Goal: Use online tool/utility: Utilize a website feature to perform a specific function

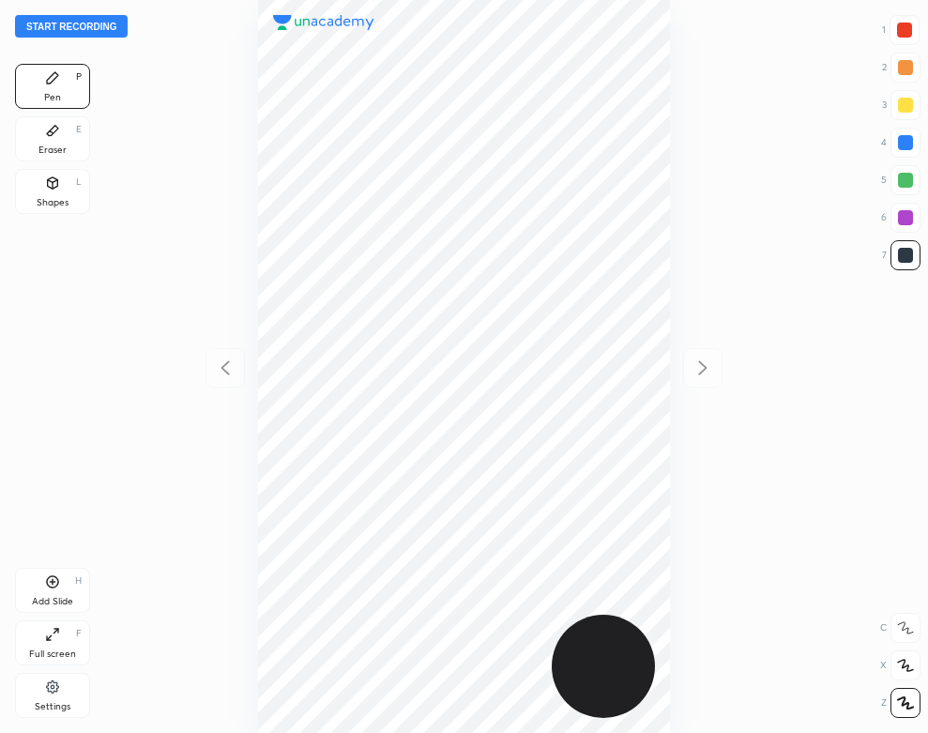
scroll to position [733, 628]
click at [101, 24] on button "Start recording" at bounding box center [71, 26] width 113 height 23
click at [60, 704] on div "Settings" at bounding box center [53, 706] width 36 height 9
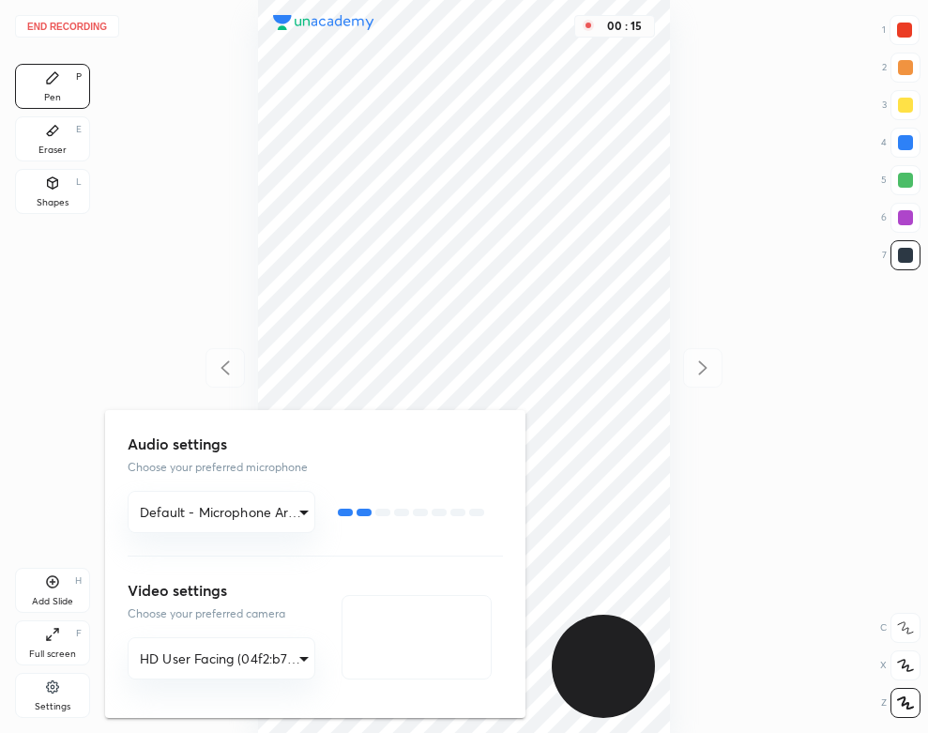
click at [121, 263] on div at bounding box center [464, 366] width 928 height 733
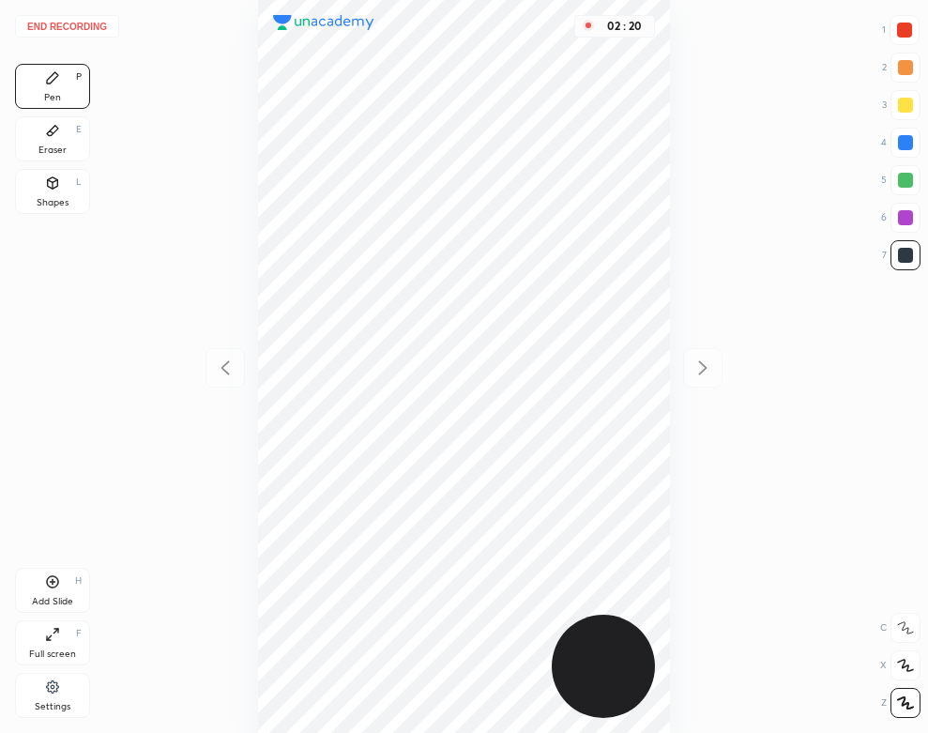
click at [60, 597] on div "Add Slide" at bounding box center [52, 601] width 41 height 9
click at [48, 123] on icon at bounding box center [52, 130] width 15 height 15
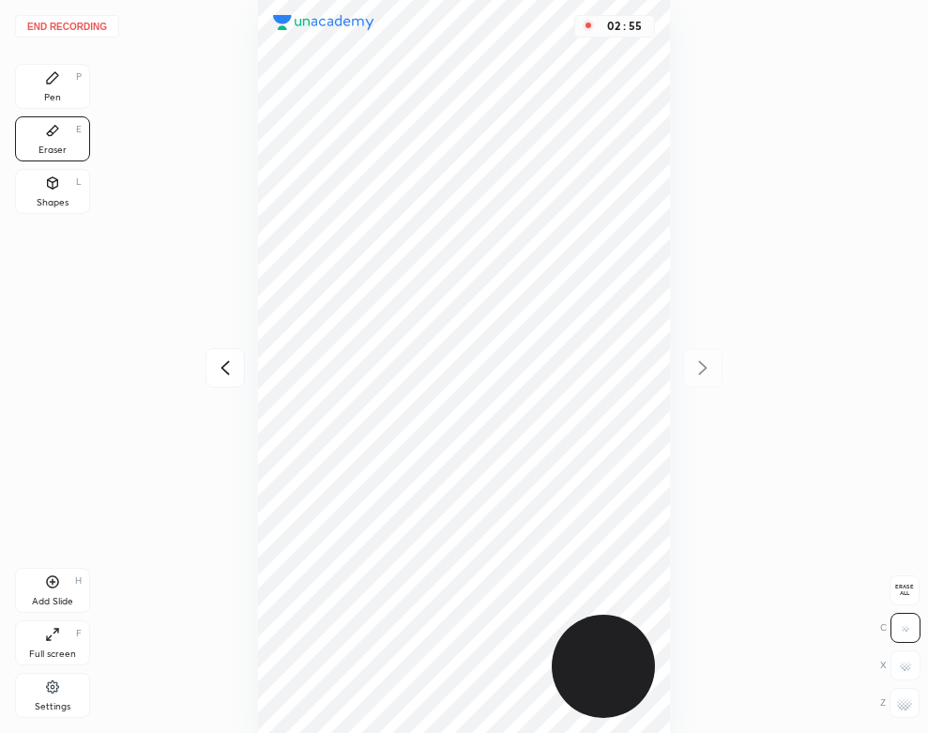
click at [58, 104] on div "Pen P" at bounding box center [52, 86] width 75 height 45
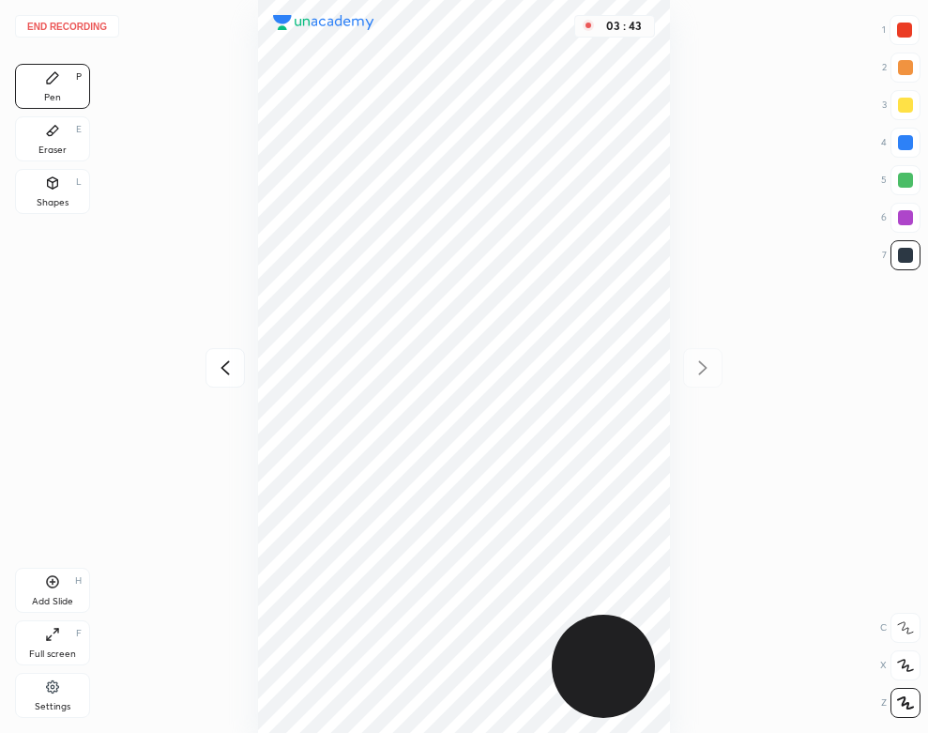
click at [84, 22] on button "End recording" at bounding box center [67, 26] width 104 height 23
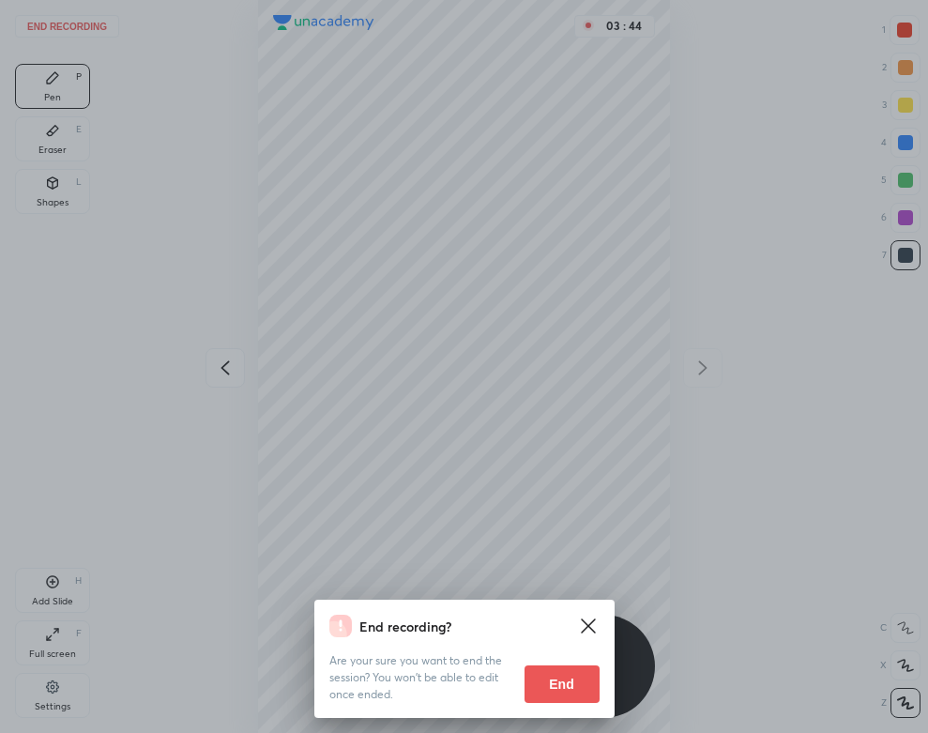
click at [531, 690] on button "End" at bounding box center [561, 684] width 75 height 38
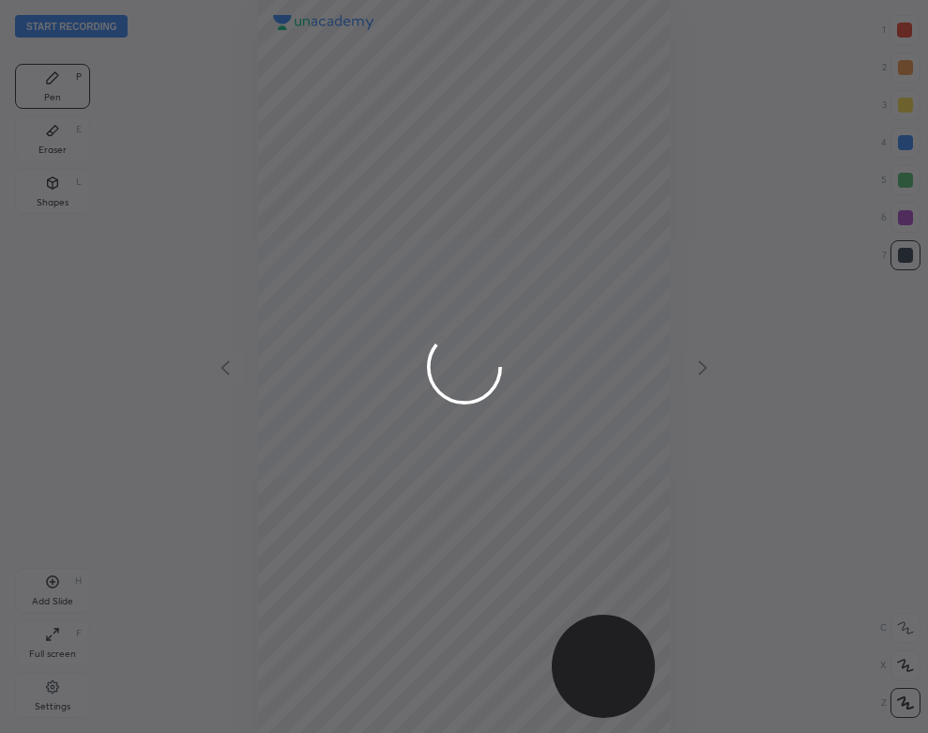
scroll to position [733, 628]
